Goal: Task Accomplishment & Management: Use online tool/utility

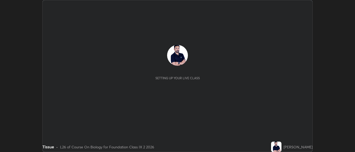
scroll to position [152, 355]
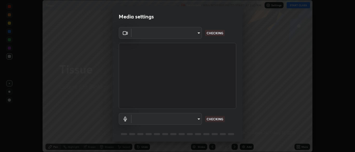
type input "eef005b29527826e5af247d4a6d9d1f78053638684425d14c19361716cd17942"
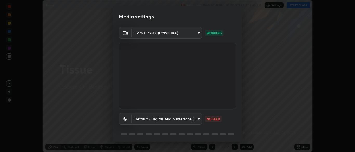
click at [196, 119] on body "Erase all Tissue Recording WAS SCHEDULED TO START AT 2:45 PM Settings START CLA…" at bounding box center [177, 76] width 355 height 152
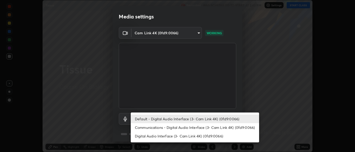
click at [179, 127] on li "Communications - Digital Audio Interface (3- Cam Link 4K) (0fd9:0066)" at bounding box center [195, 127] width 128 height 9
type input "communications"
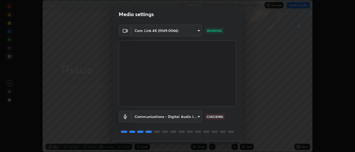
scroll to position [2, 0]
click at [199, 30] on body "Erase all Tissue Recording WAS SCHEDULED TO START AT 2:45 PM Settings START CLA…" at bounding box center [177, 76] width 355 height 152
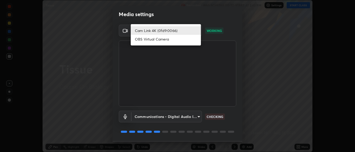
click at [173, 41] on li "OBS Virtual Camera" at bounding box center [166, 39] width 70 height 9
type input "7313fd45585aed834b6f1a7d948f9442f2d18b60722b63004f182b92f655e9b8"
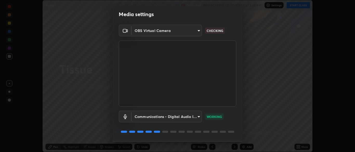
scroll to position [18, 0]
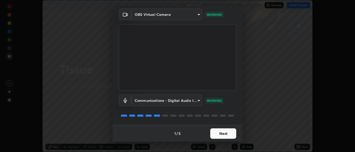
click at [220, 132] on button "Next" at bounding box center [223, 133] width 26 height 10
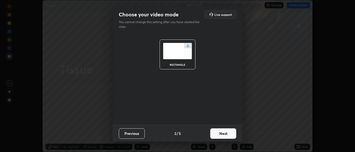
scroll to position [0, 0]
click at [225, 134] on button "Next" at bounding box center [223, 133] width 26 height 10
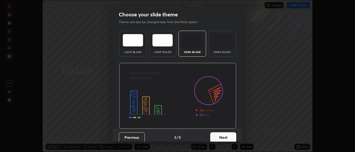
click at [225, 136] on button "Next" at bounding box center [223, 137] width 26 height 10
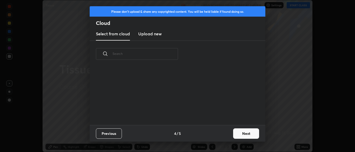
click at [238, 135] on button "Next" at bounding box center [246, 133] width 26 height 10
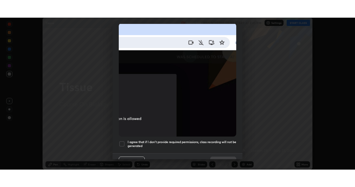
scroll to position [124, 0]
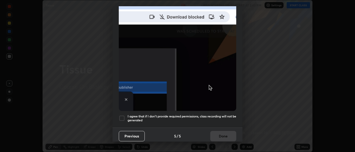
click at [121, 115] on div at bounding box center [122, 118] width 6 height 6
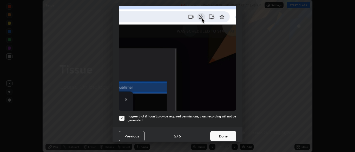
click at [223, 131] on button "Done" at bounding box center [223, 136] width 26 height 10
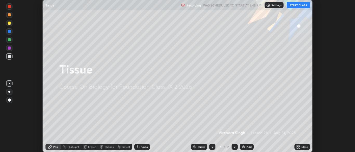
click at [298, 6] on button "START CLASS" at bounding box center [297, 5] width 23 height 6
click at [299, 146] on icon at bounding box center [298, 145] width 1 height 1
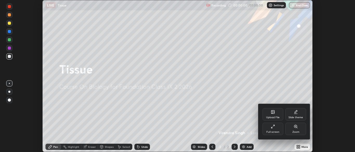
click at [273, 132] on div "Full screen" at bounding box center [272, 132] width 13 height 3
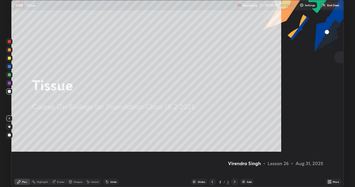
scroll to position [187, 355]
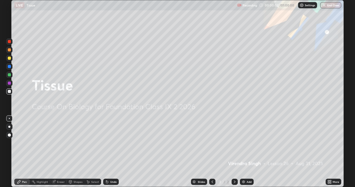
click at [9, 127] on div at bounding box center [9, 127] width 2 height 2
click at [246, 152] on div "Add" at bounding box center [247, 182] width 14 height 6
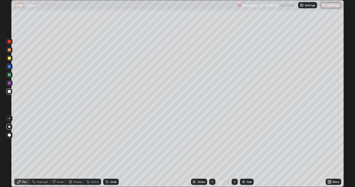
click at [10, 60] on div at bounding box center [9, 58] width 6 height 6
click at [12, 93] on div at bounding box center [9, 91] width 6 height 6
click at [111, 152] on div "Undo" at bounding box center [113, 181] width 6 height 3
click at [110, 152] on div "Undo" at bounding box center [113, 181] width 6 height 3
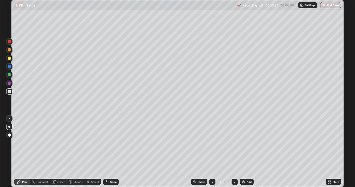
click at [109, 152] on div "Undo" at bounding box center [111, 182] width 16 height 6
click at [110, 152] on div "Undo" at bounding box center [111, 182] width 16 height 6
click at [330, 5] on button "End Class" at bounding box center [330, 5] width 21 height 6
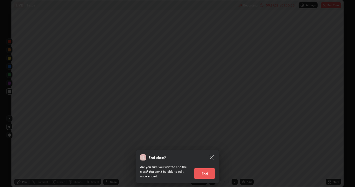
click at [208, 152] on button "End" at bounding box center [204, 173] width 21 height 10
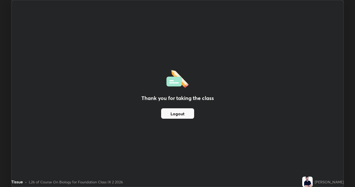
click at [183, 114] on button "Logout" at bounding box center [177, 113] width 33 height 10
